Goal: Navigation & Orientation: Find specific page/section

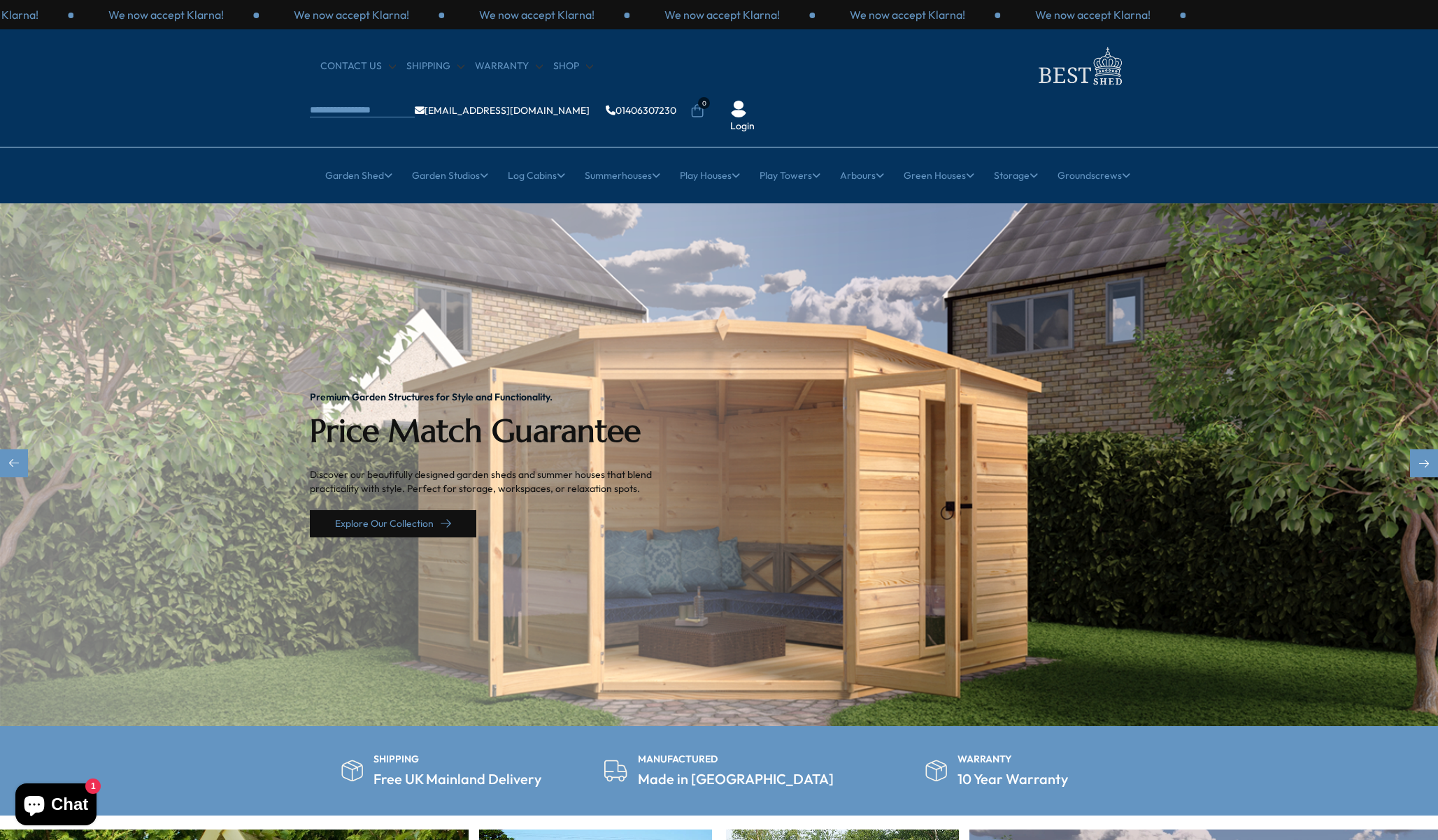
click at [430, 510] on link "Explore Our Collection" at bounding box center [394, 524] width 167 height 27
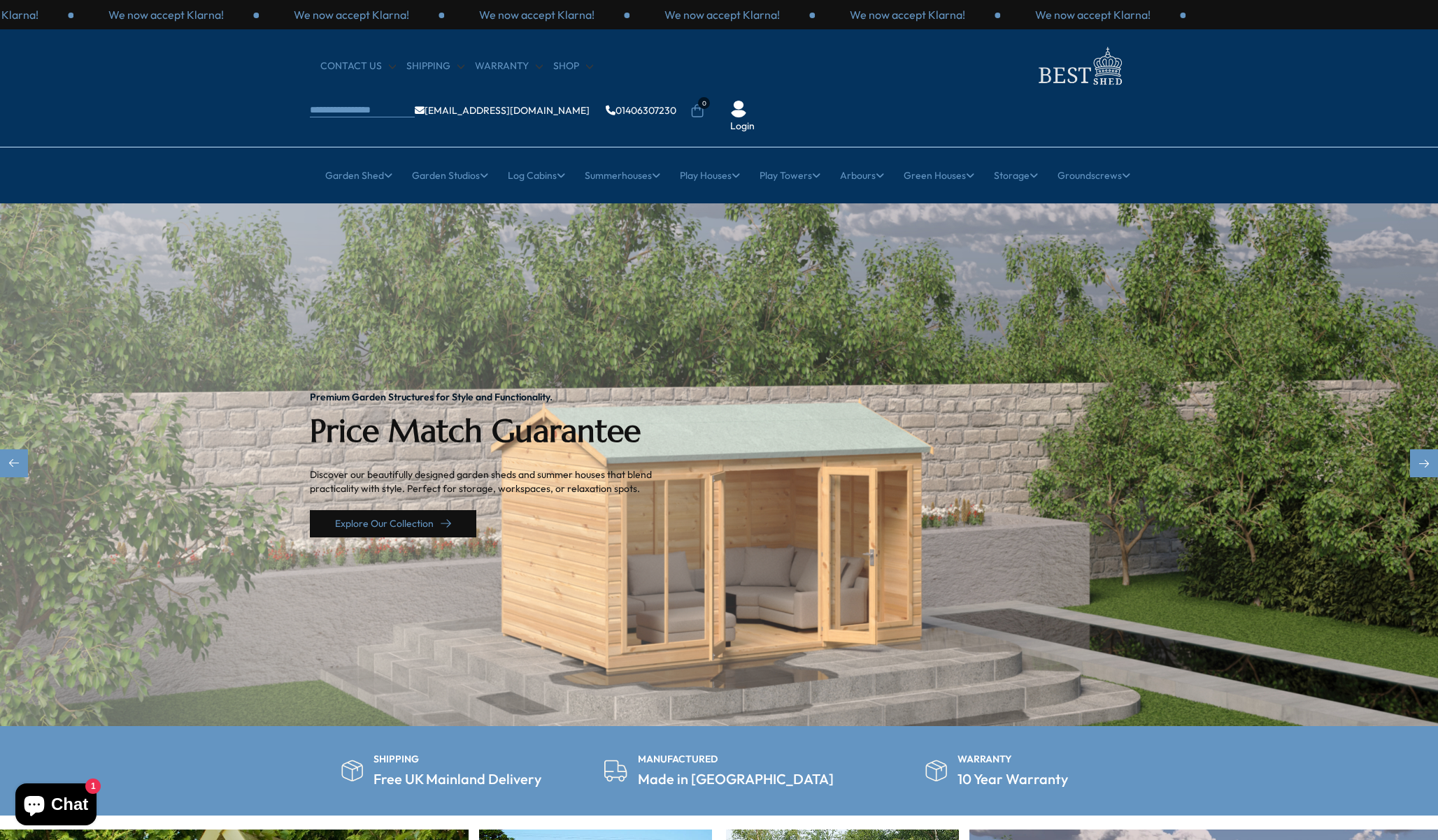
click at [427, 510] on link "Explore Our Collection" at bounding box center [394, 524] width 167 height 27
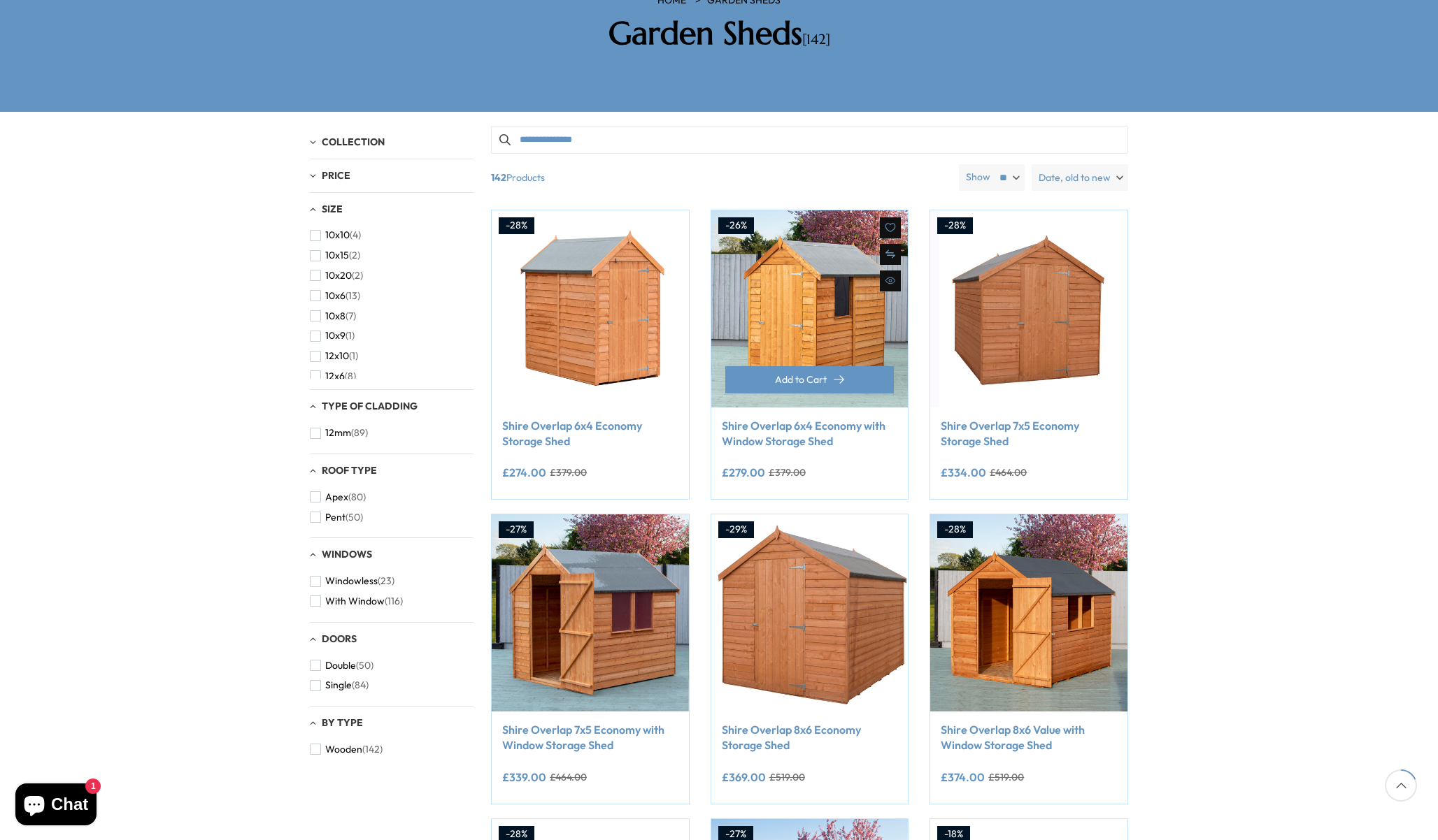
scroll to position [260, 0]
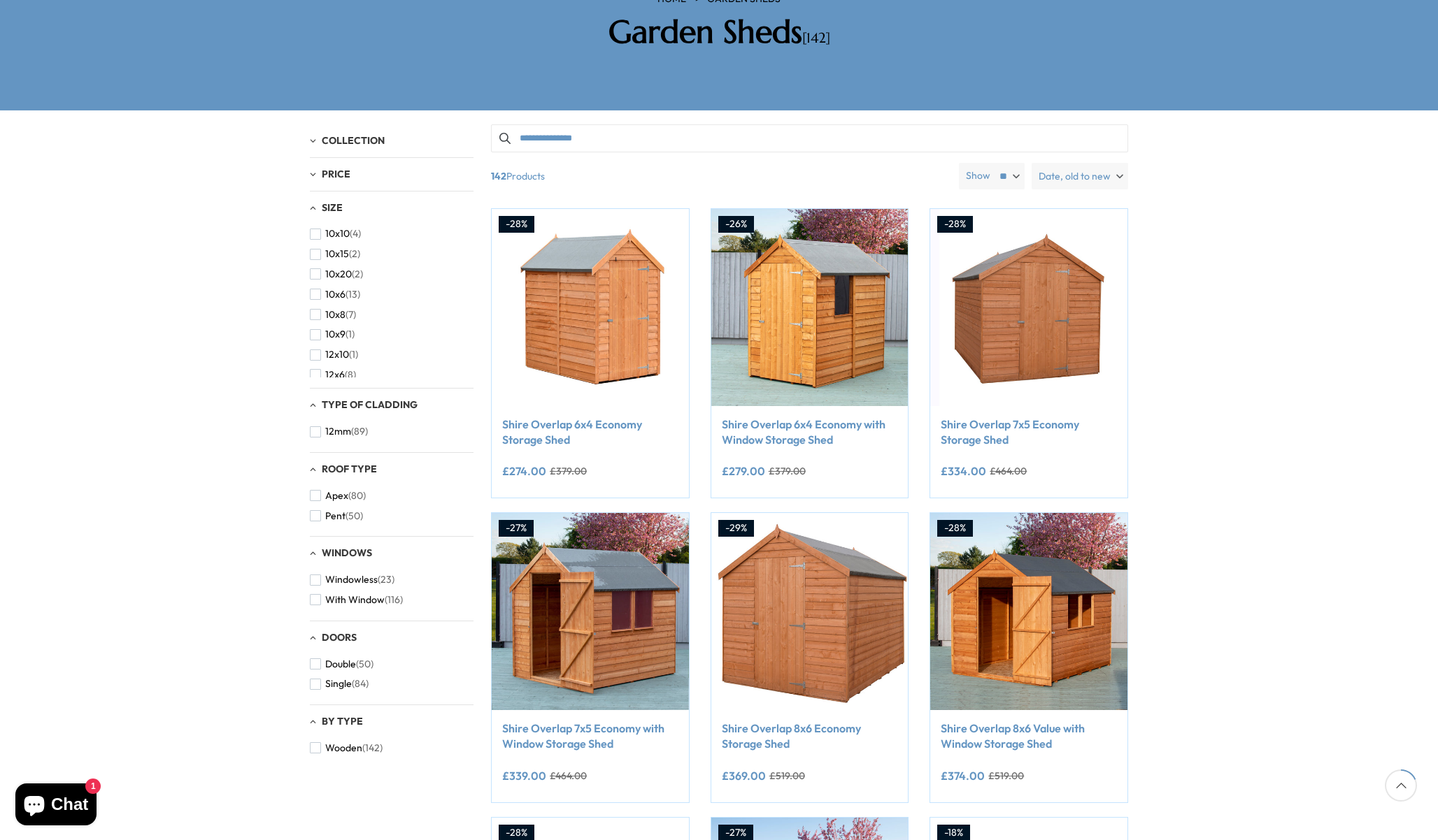
click at [152, 319] on div "Filters 142 products viewed" at bounding box center [719, 791] width 1438 height 1361
